Goal: Task Accomplishment & Management: Use online tool/utility

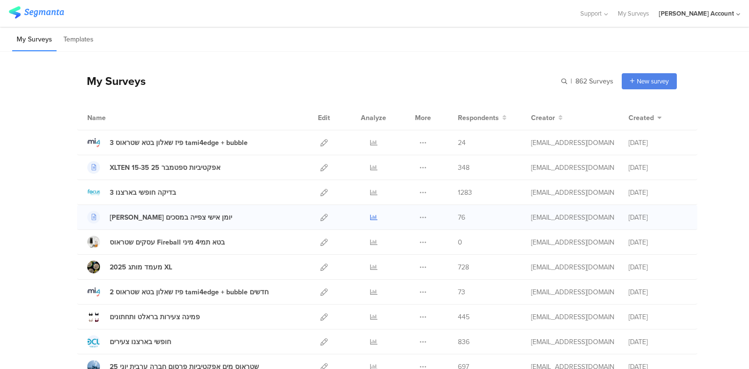
click at [372, 212] on link at bounding box center [373, 217] width 7 height 24
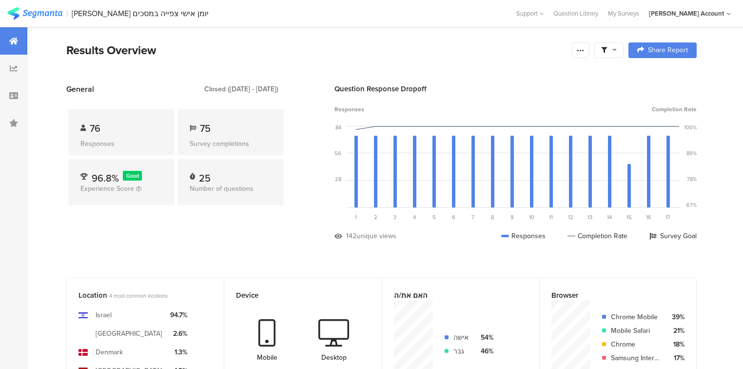
drag, startPoint x: 590, startPoint y: 51, endPoint x: 582, endPoint y: 64, distance: 16.0
click at [585, 51] on icon at bounding box center [581, 50] width 8 height 8
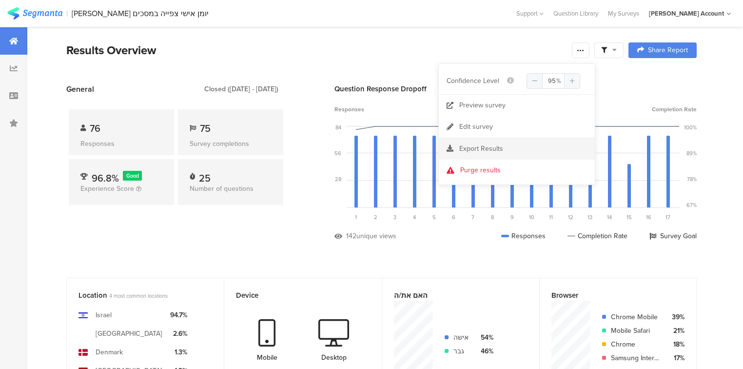
click at [482, 146] on span "Export Results" at bounding box center [482, 148] width 44 height 10
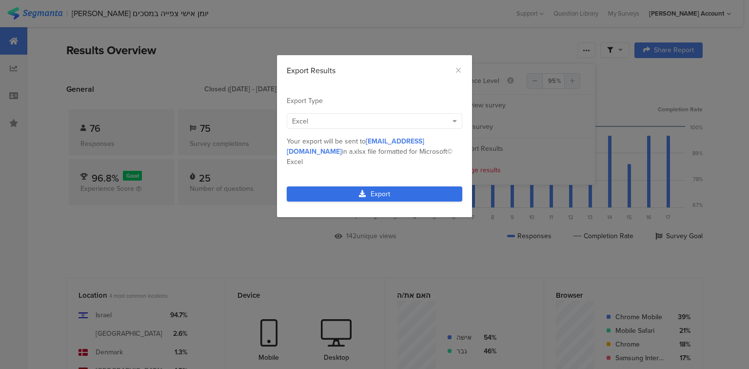
click at [371, 186] on link "Export" at bounding box center [375, 193] width 176 height 15
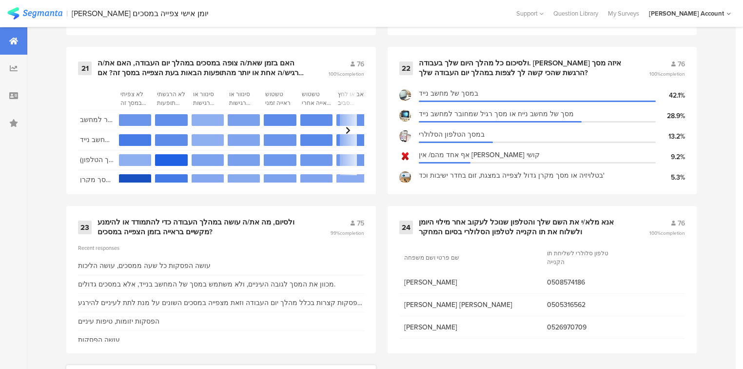
scroll to position [2177, 0]
